Goal: Task Accomplishment & Management: Manage account settings

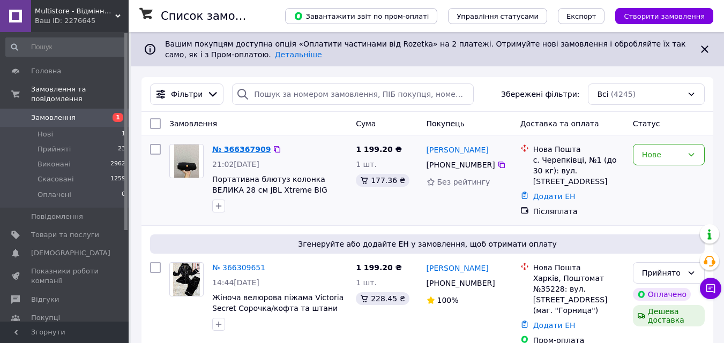
click at [248, 149] on link "№ 366367909" at bounding box center [241, 149] width 58 height 9
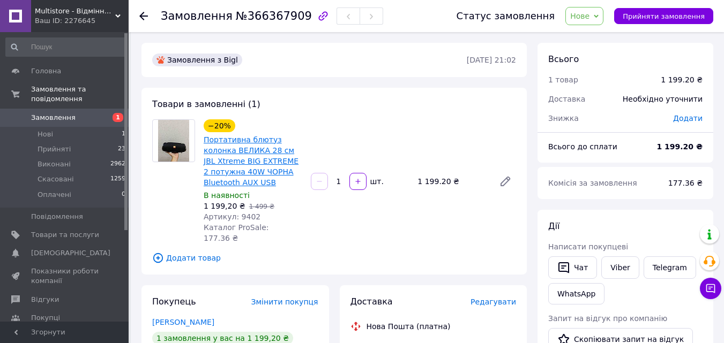
click at [224, 151] on link "Портативна блютуз колонка ВЕЛИКА 28 см JBL Xtreme BIG EXTREME 2 потужна 40W ЧОР…" at bounding box center [251, 161] width 95 height 51
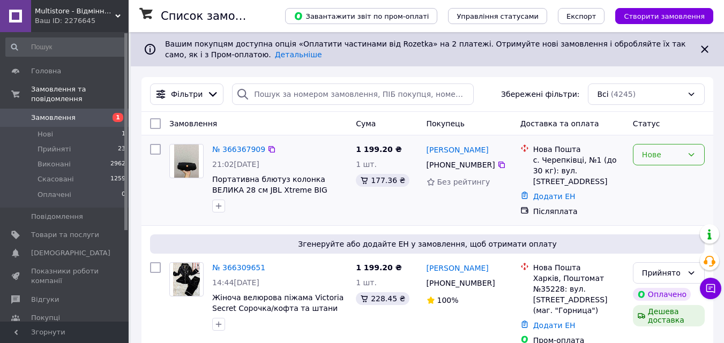
click at [693, 158] on icon at bounding box center [691, 155] width 9 height 9
click at [673, 180] on li "Прийнято" at bounding box center [668, 178] width 71 height 19
click at [238, 153] on link "№ 366367909" at bounding box center [238, 149] width 53 height 9
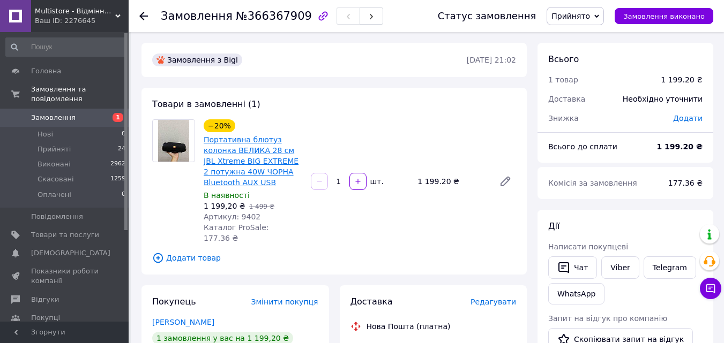
click at [250, 154] on link "Портативна блютуз колонка ВЕЛИКА 28 см JBL Xtreme BIG EXTREME 2 потужна 40W ЧОР…" at bounding box center [251, 161] width 95 height 51
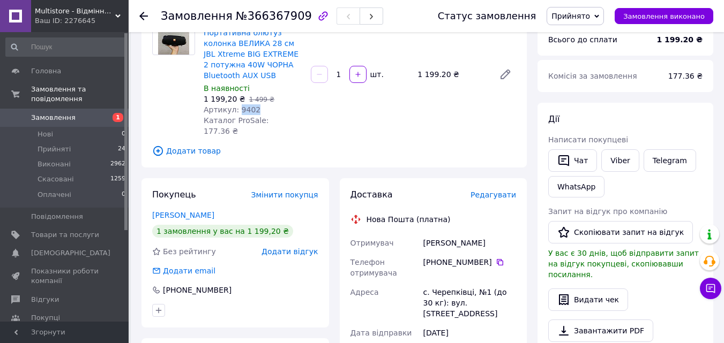
drag, startPoint x: 256, startPoint y: 109, endPoint x: 237, endPoint y: 107, distance: 18.9
click at [236, 107] on div "Артикул: 9402" at bounding box center [253, 109] width 99 height 11
copy span "9402"
click at [141, 13] on icon at bounding box center [143, 16] width 9 height 9
